Goal: Transaction & Acquisition: Purchase product/service

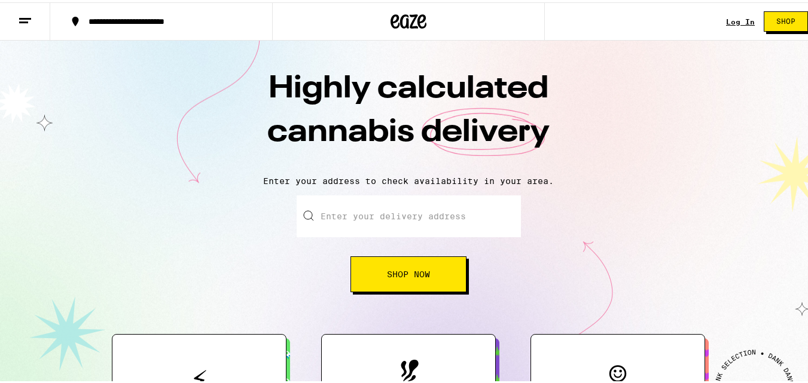
click at [421, 282] on button "Shop Now" at bounding box center [408, 272] width 116 height 36
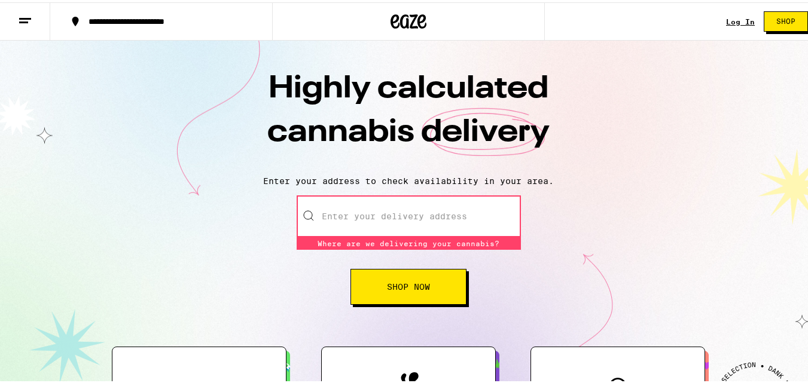
click at [428, 219] on input "Enter your delivery address" at bounding box center [409, 214] width 224 height 42
click at [394, 216] on input "Enter your delivery address" at bounding box center [409, 214] width 224 height 42
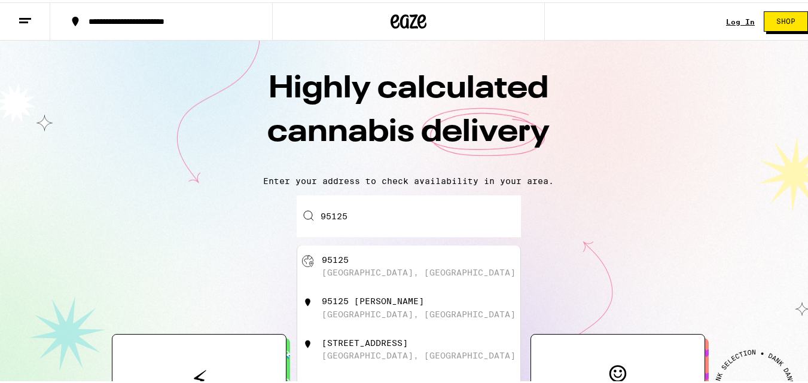
click at [412, 268] on div "95125 San Jose, CA" at bounding box center [428, 264] width 213 height 23
type input "San Jose, CA 95125"
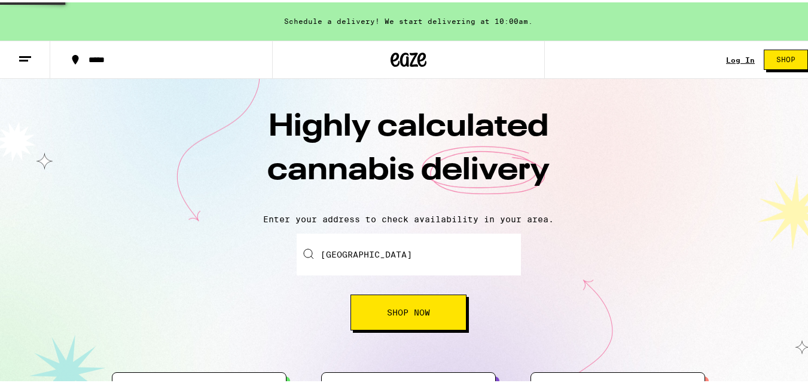
click at [435, 283] on div "Enter your delivery address San Jose, CA 95125 Shop Now" at bounding box center [409, 279] width 224 height 97
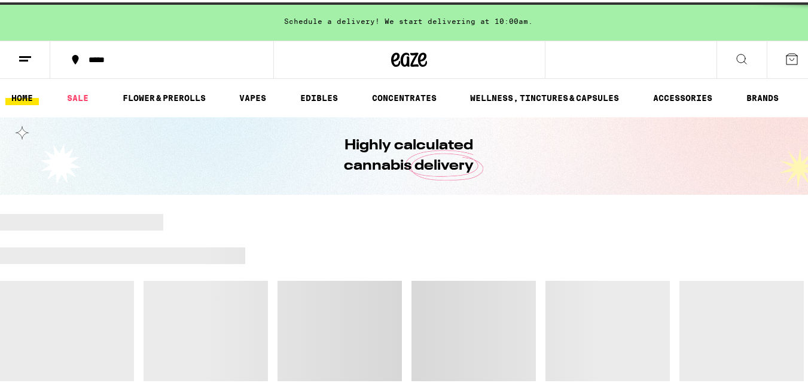
click at [445, 311] on div at bounding box center [408, 337] width 817 height 251
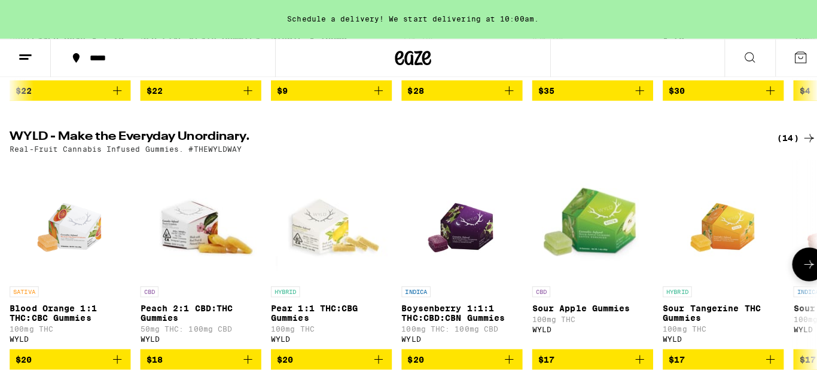
scroll to position [538, 0]
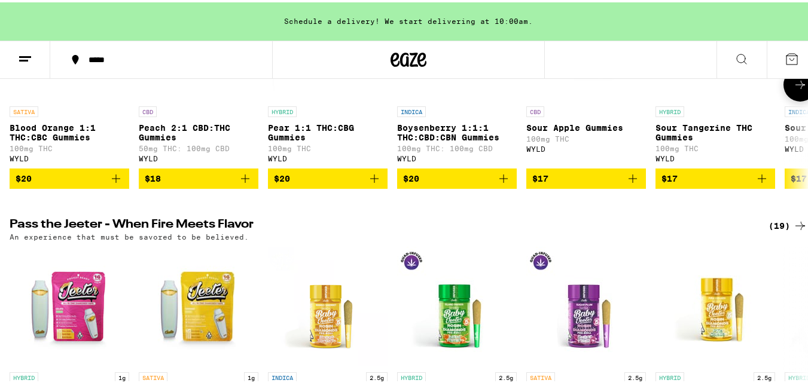
click at [503, 184] on icon "Add to bag" at bounding box center [503, 176] width 14 height 14
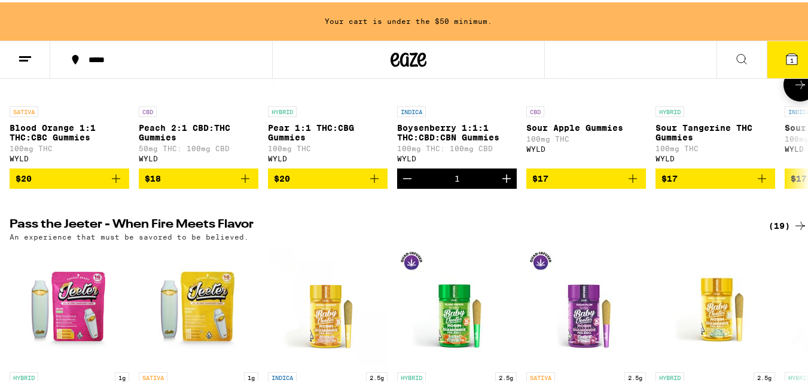
drag, startPoint x: 512, startPoint y: 196, endPoint x: 503, endPoint y: 196, distance: 8.4
click at [511, 184] on icon "Increment" at bounding box center [506, 176] width 14 height 14
click at [503, 184] on icon "Increment" at bounding box center [506, 176] width 14 height 14
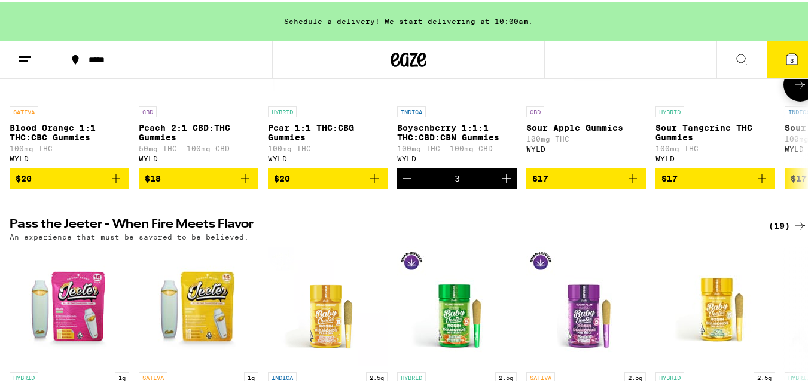
click at [503, 184] on icon "Increment" at bounding box center [506, 176] width 14 height 14
click at [781, 65] on button "5" at bounding box center [792, 57] width 50 height 37
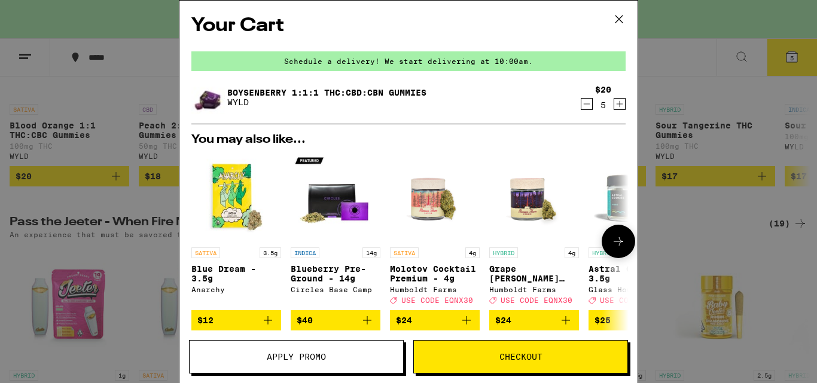
drag, startPoint x: 364, startPoint y: 359, endPoint x: 404, endPoint y: 346, distance: 41.8
click at [502, 282] on div "Your Cart Schedule a delivery! We start delivering at 10:00am. Boysenberry 1:1:…" at bounding box center [408, 191] width 459 height 383
click at [374, 363] on button "Apply Promo" at bounding box center [296, 356] width 215 height 33
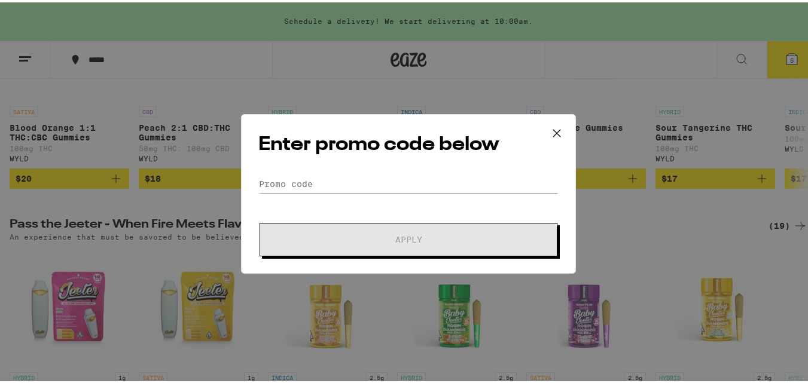
click at [390, 171] on div "Enter promo code below Promo Code Apply" at bounding box center [408, 192] width 335 height 160
click at [387, 175] on input "Promo Code" at bounding box center [408, 182] width 300 height 18
paste input "VIVA30"
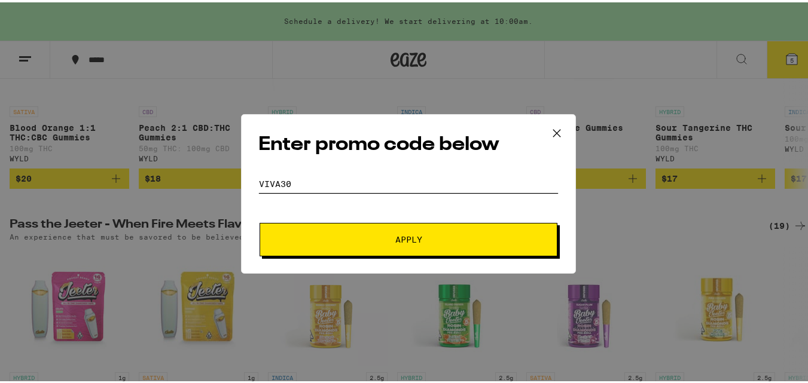
type input "VIVA30"
click at [389, 239] on span "Apply" at bounding box center [408, 237] width 215 height 8
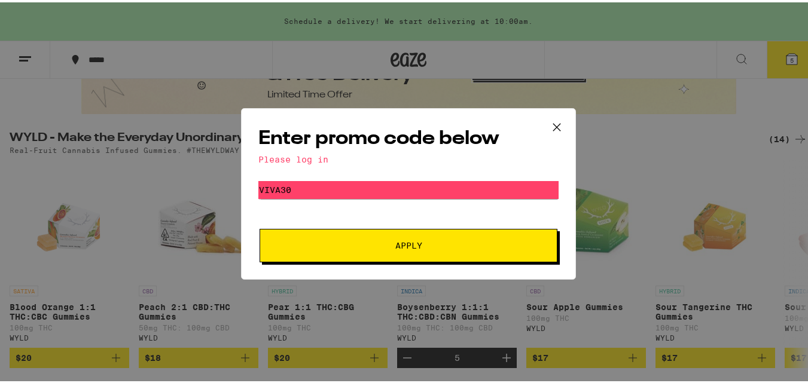
click at [648, 136] on div "Enter promo code below Please log in Promo Code VIVA30 Apply" at bounding box center [408, 191] width 817 height 383
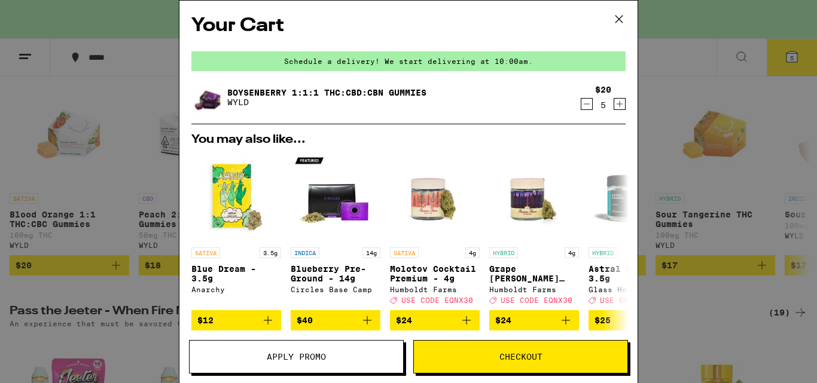
click at [618, 18] on icon at bounding box center [618, 19] width 7 height 7
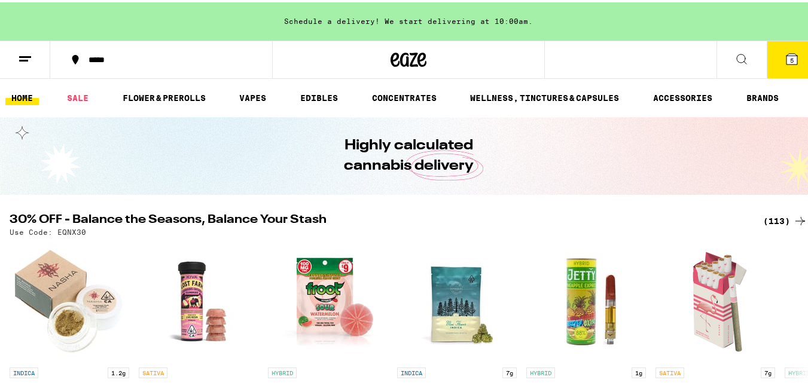
click at [29, 44] on button at bounding box center [25, 58] width 50 height 38
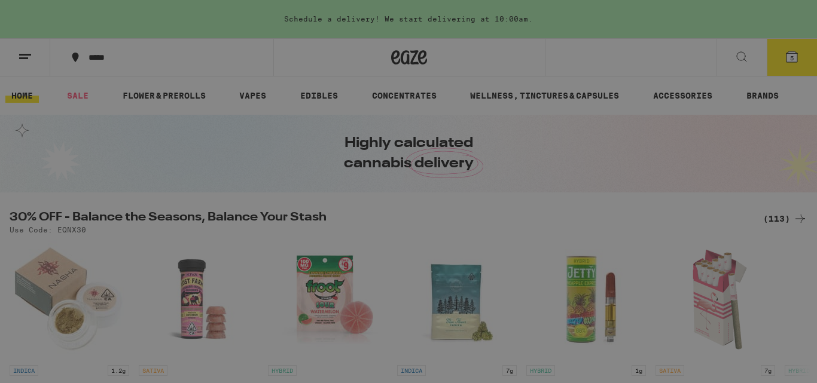
click at [204, 60] on span "Log In" at bounding box center [165, 63] width 113 height 8
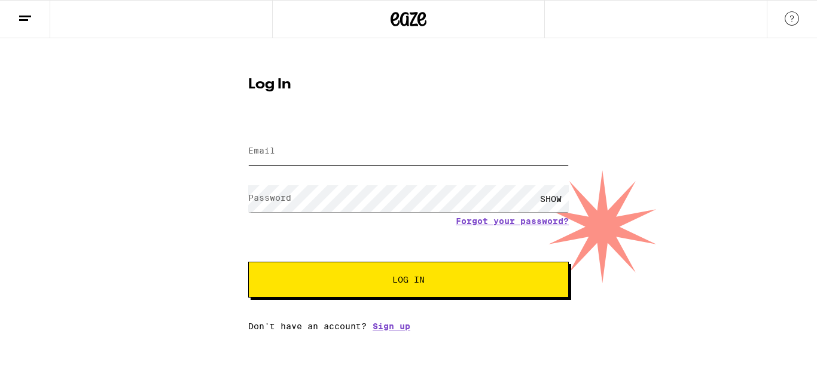
click at [346, 152] on input "Email" at bounding box center [408, 151] width 321 height 27
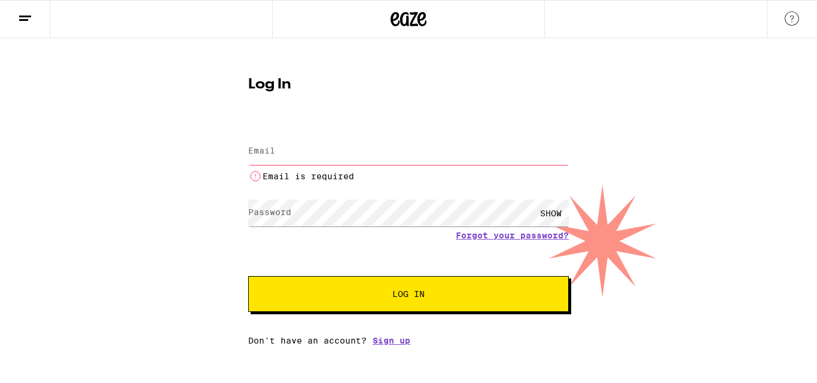
type input "henryortiz26039@gmail.com"
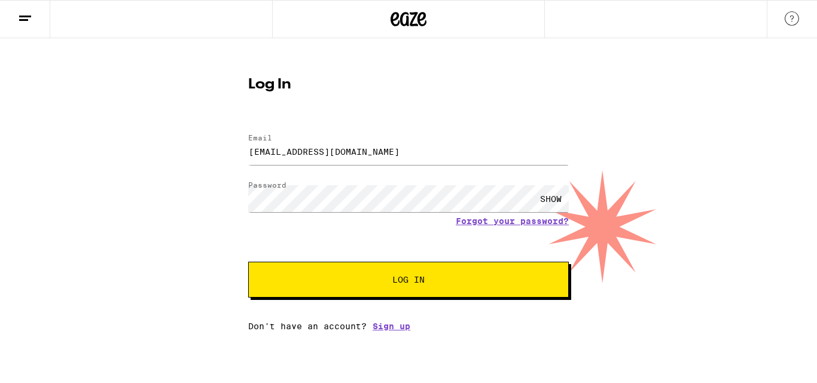
click at [376, 279] on span "Log In" at bounding box center [409, 280] width 224 height 8
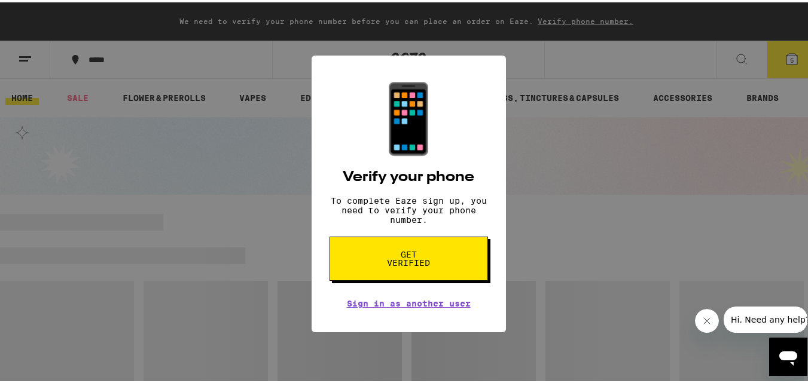
click at [713, 189] on div "📱 Verify your phone To complete Eaze sign up, you need to verify your phone num…" at bounding box center [408, 191] width 817 height 383
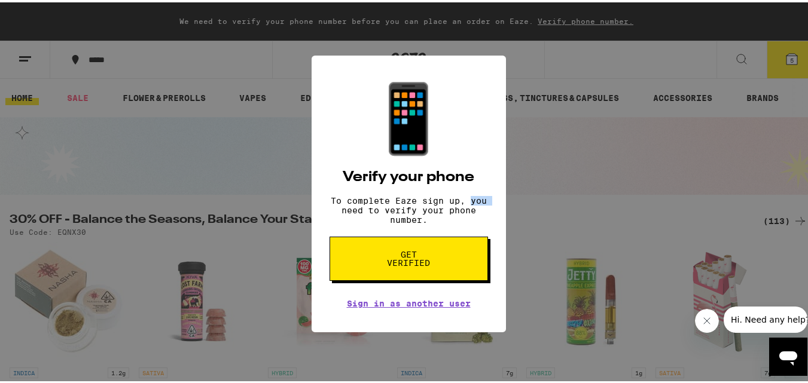
click at [786, 58] on div "📱 Verify your phone To complete Eaze sign up, you need to verify your phone num…" at bounding box center [408, 191] width 817 height 383
